Goal: Task Accomplishment & Management: Use online tool/utility

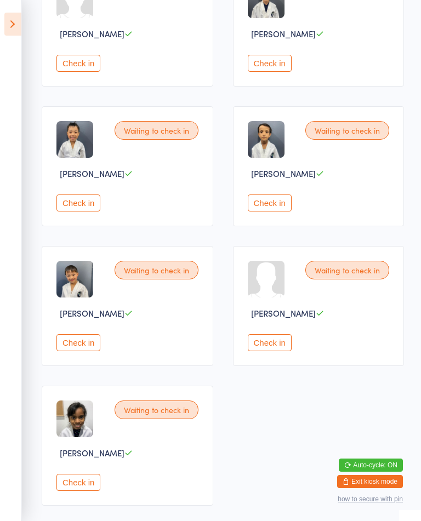
scroll to position [292, 0]
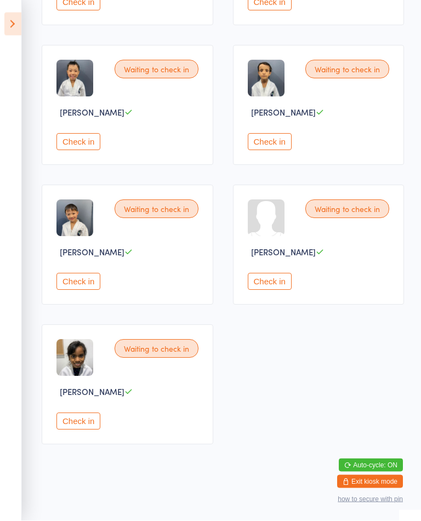
click at [100, 430] on button "Check in" at bounding box center [78, 421] width 44 height 17
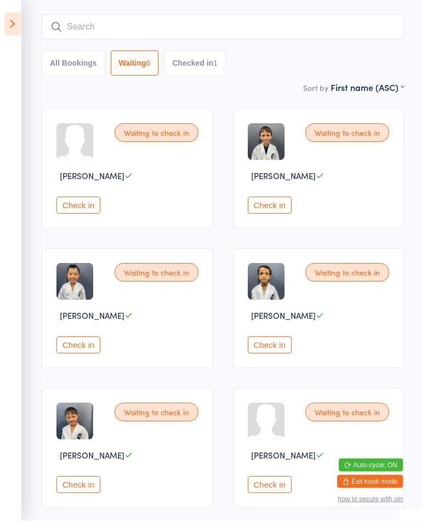
scroll to position [88, 0]
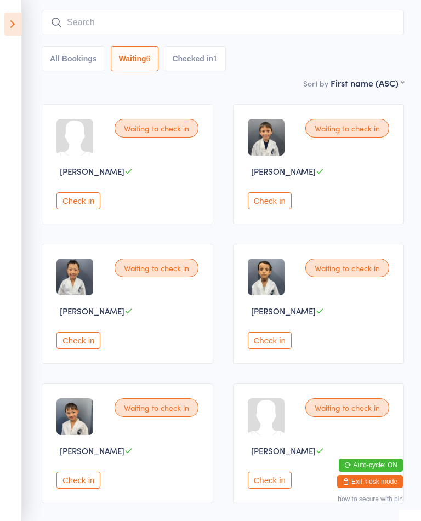
click at [273, 489] on button "Check in" at bounding box center [270, 480] width 44 height 17
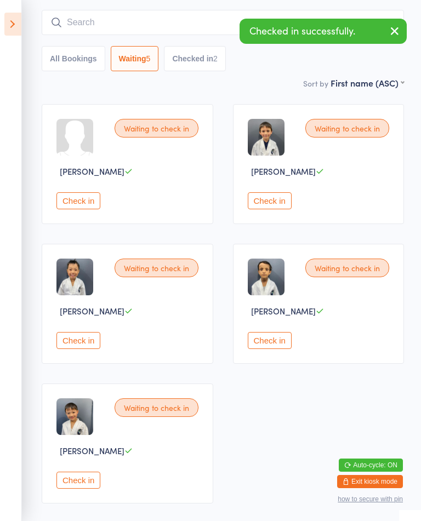
click at [274, 349] on button "Check in" at bounding box center [270, 340] width 44 height 17
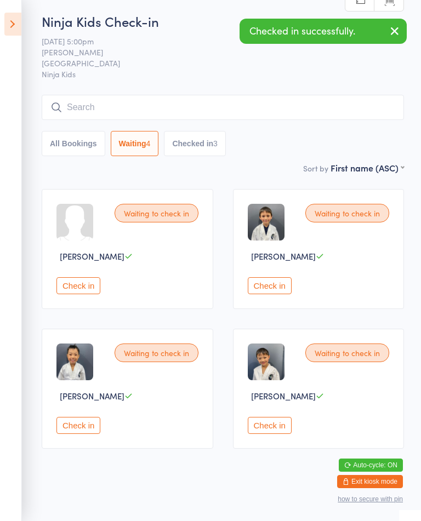
click at [104, 287] on div "Check in" at bounding box center [128, 285] width 145 height 17
click at [92, 277] on div "Waiting to check in [PERSON_NAME] Check in" at bounding box center [128, 249] width 172 height 120
click at [95, 286] on button "Check in" at bounding box center [78, 285] width 44 height 17
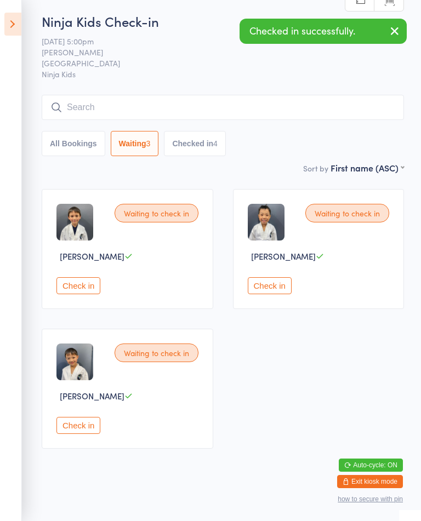
click at [89, 289] on button "Check in" at bounding box center [78, 285] width 44 height 17
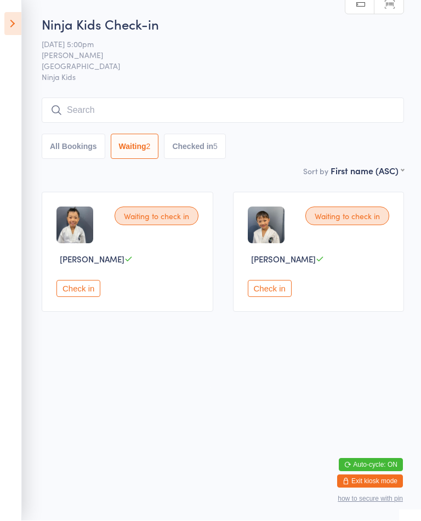
click at [420, 415] on html "You have now entered Kiosk Mode. Members will be able to check themselves in us…" at bounding box center [210, 260] width 421 height 521
click at [76, 296] on button "Check in" at bounding box center [78, 289] width 44 height 17
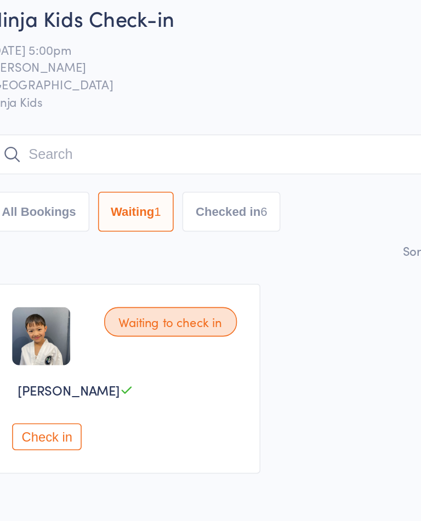
click at [43, 148] on button "All Bookings" at bounding box center [74, 146] width 64 height 25
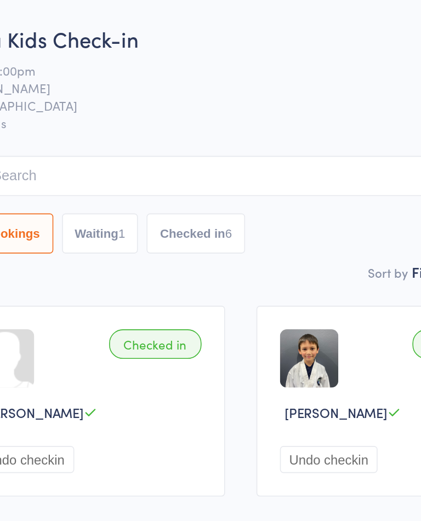
click at [111, 145] on button "Waiting 1" at bounding box center [135, 146] width 48 height 25
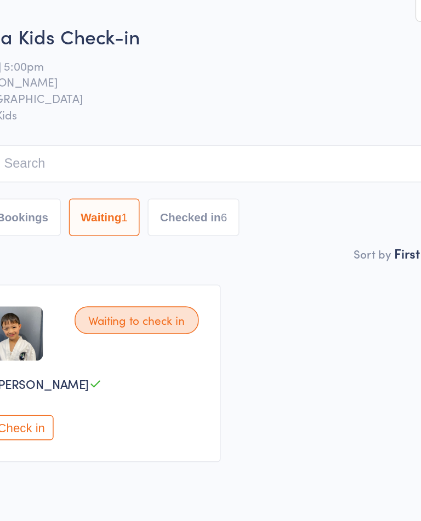
click at [164, 149] on button "Checked in 6" at bounding box center [195, 146] width 62 height 25
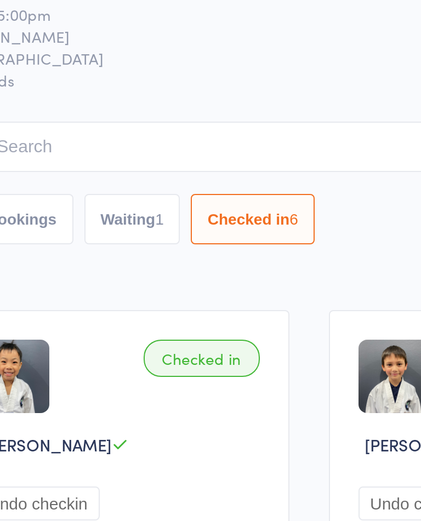
click at [111, 134] on button "Waiting 1" at bounding box center [135, 146] width 48 height 25
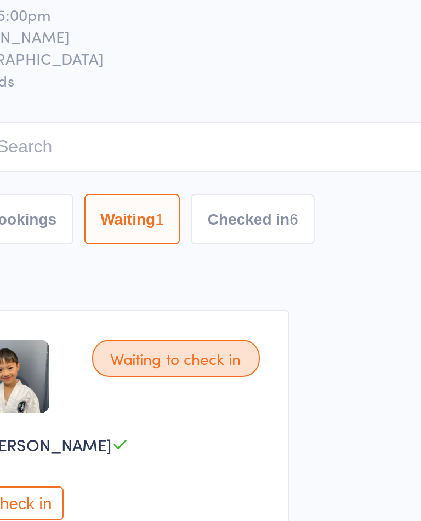
select select "0"
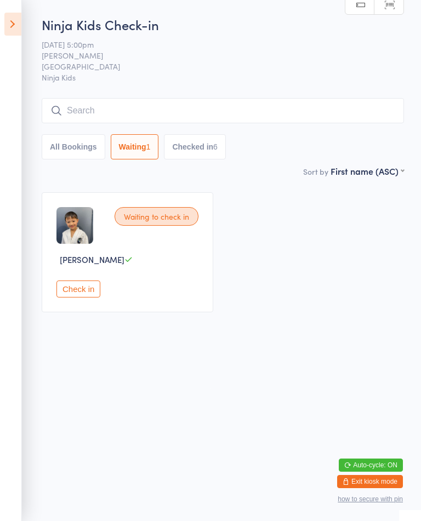
click at [80, 298] on button "Check in" at bounding box center [78, 289] width 44 height 17
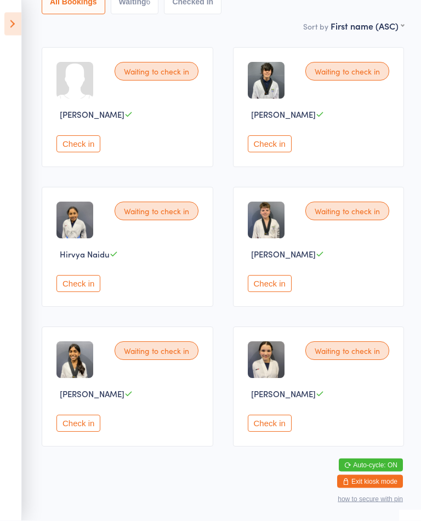
scroll to position [145, 0]
click at [84, 432] on button "Check in" at bounding box center [78, 423] width 44 height 17
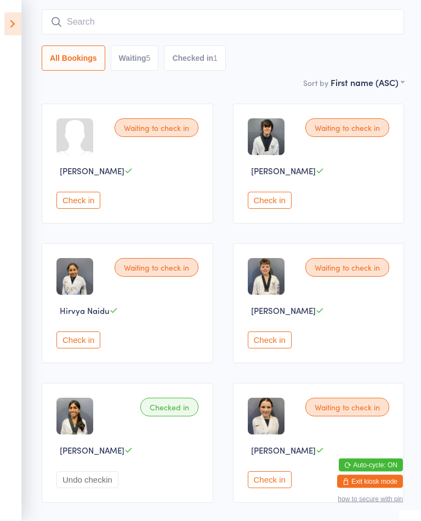
scroll to position [87, 0]
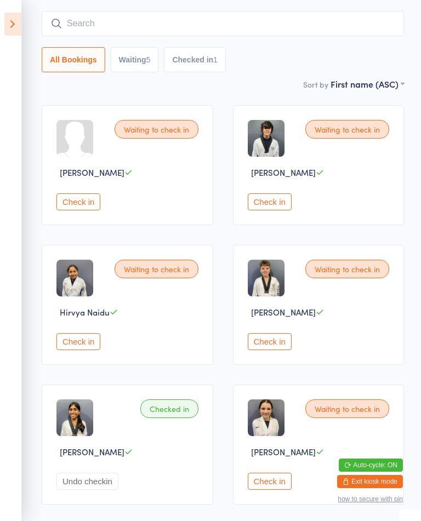
click at [76, 346] on button "Check in" at bounding box center [78, 341] width 44 height 17
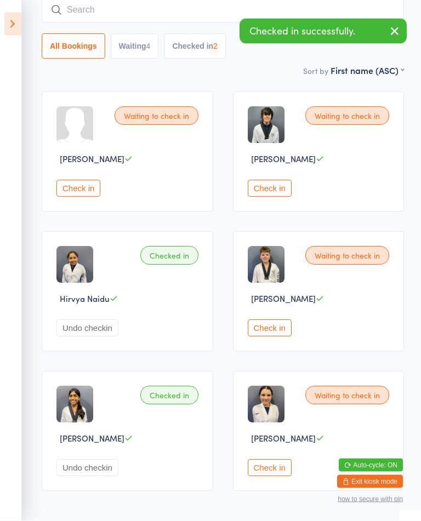
scroll to position [101, 0]
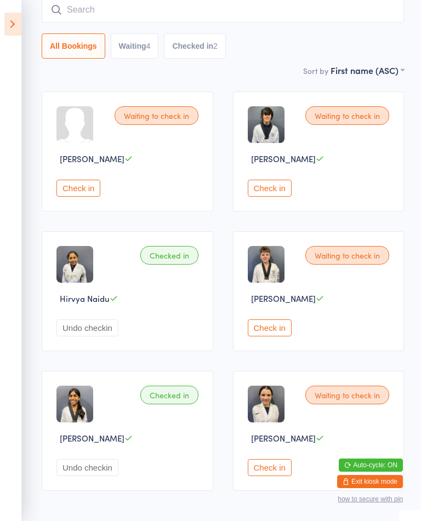
click at [273, 337] on button "Check in" at bounding box center [270, 328] width 44 height 17
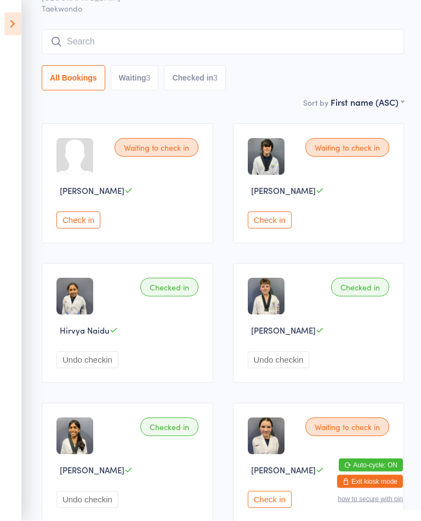
scroll to position [66, 0]
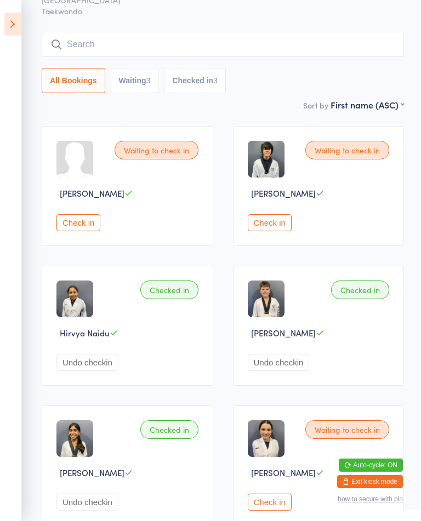
click at [277, 230] on button "Check in" at bounding box center [270, 222] width 44 height 17
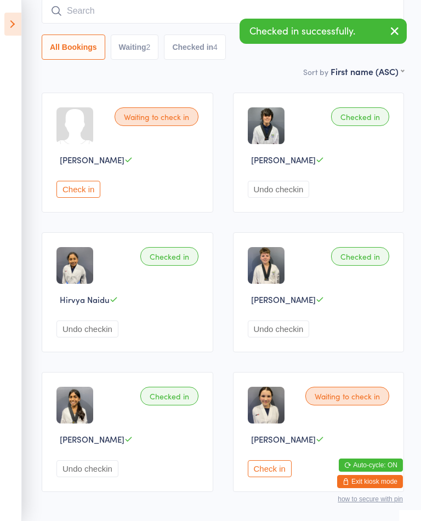
scroll to position [147, 0]
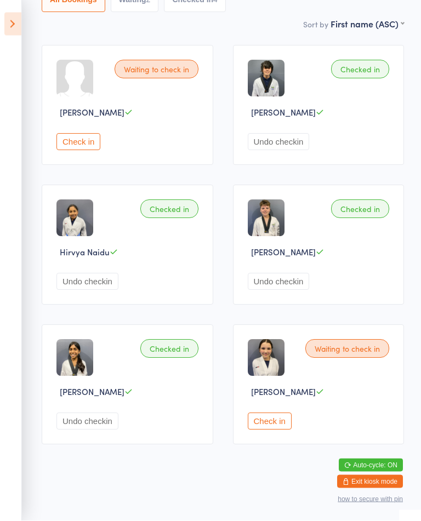
click at [267, 445] on div "Waiting to check in Mia Leung Check in" at bounding box center [319, 385] width 172 height 120
click at [256, 430] on button "Check in" at bounding box center [270, 421] width 44 height 17
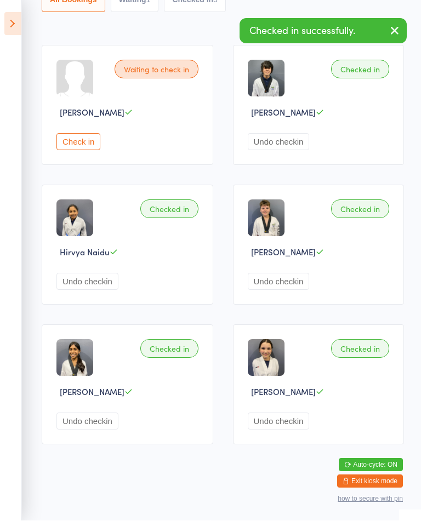
scroll to position [0, 0]
